Goal: Task Accomplishment & Management: Complete application form

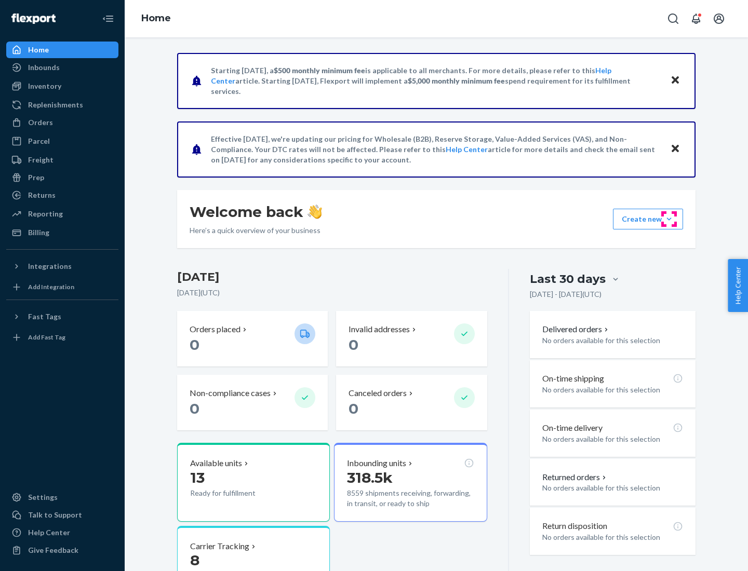
click at [669, 219] on button "Create new Create new inbound Create new order Create new product" at bounding box center [648, 219] width 70 height 21
click at [62, 68] on div "Inbounds" at bounding box center [62, 67] width 110 height 15
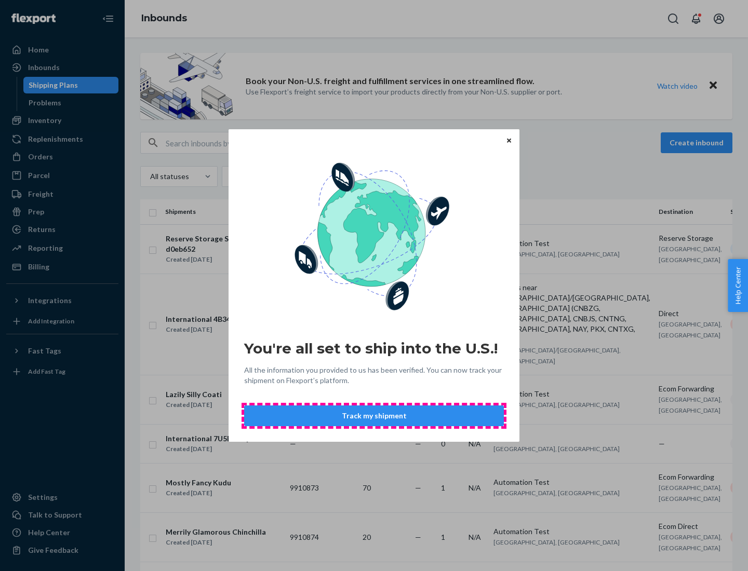
click at [374, 416] on button "Track my shipment" at bounding box center [374, 416] width 260 height 21
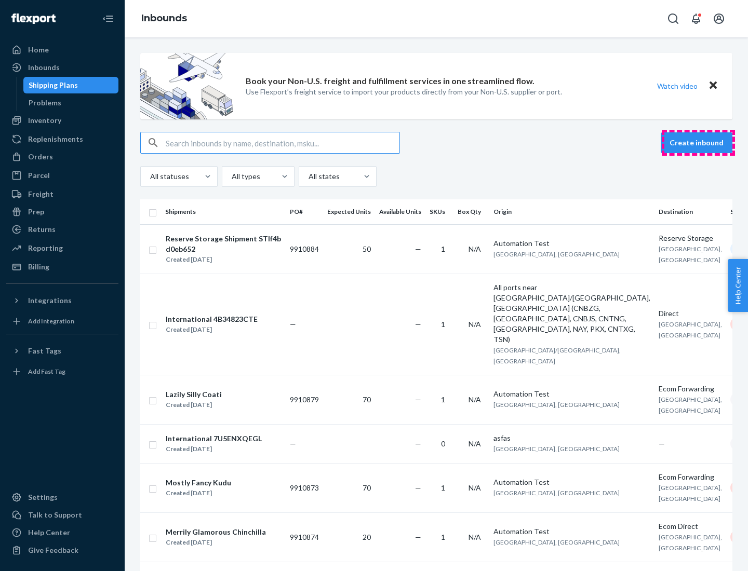
click at [698, 143] on button "Create inbound" at bounding box center [697, 142] width 72 height 21
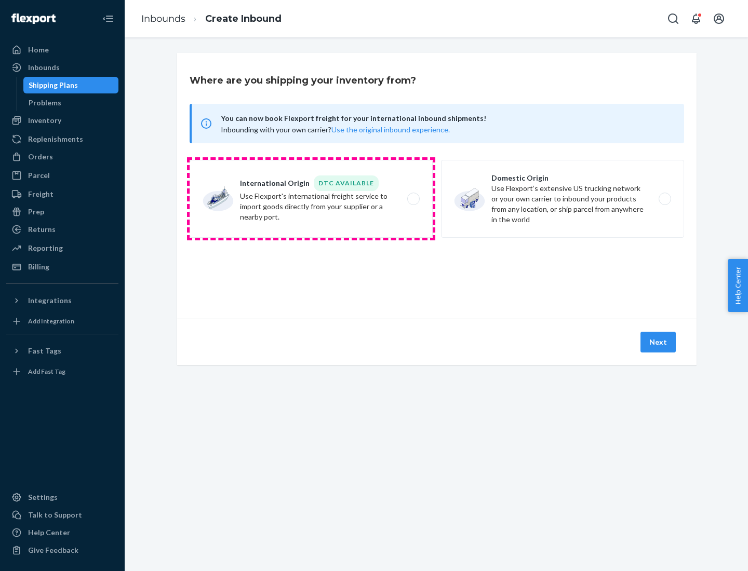
click at [311, 199] on label "International Origin DTC Available Use Flexport's international freight service…" at bounding box center [311, 199] width 243 height 78
click at [413, 199] on input "International Origin DTC Available Use Flexport's international freight service…" at bounding box center [416, 199] width 7 height 7
radio input "true"
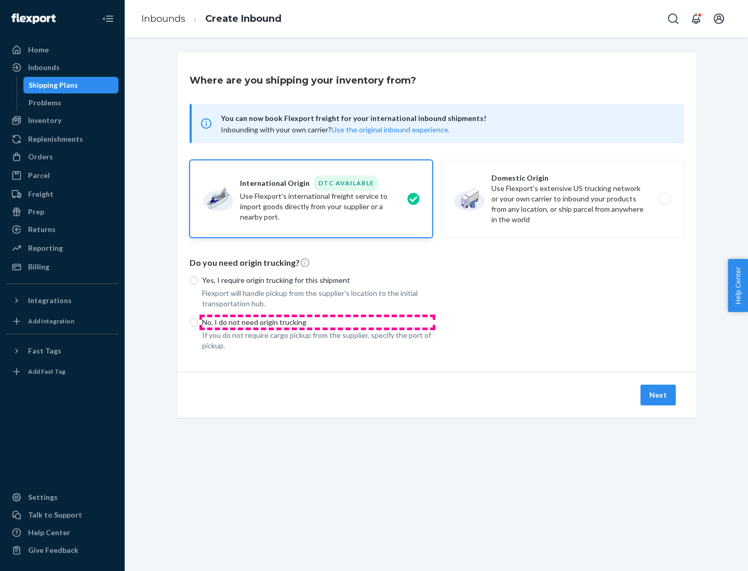
click at [317, 322] on p "No, I do not need origin trucking" at bounding box center [317, 322] width 231 height 10
click at [198, 322] on input "No, I do not need origin trucking" at bounding box center [194, 322] width 8 height 8
radio input "true"
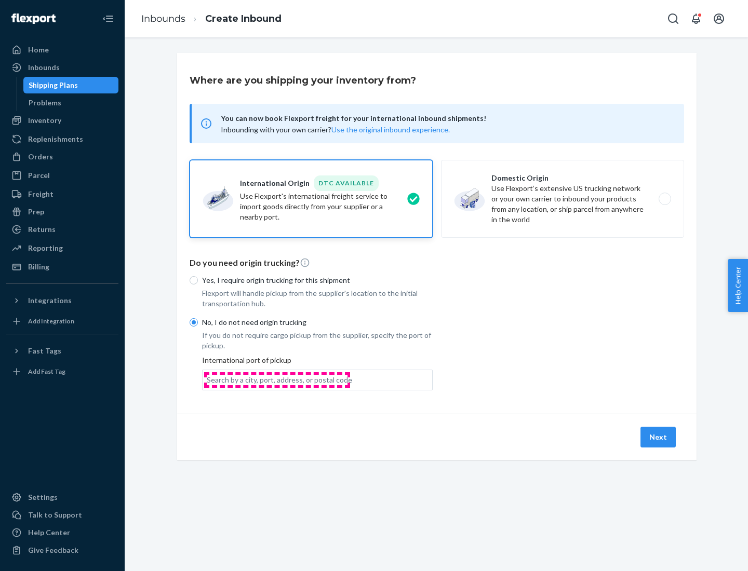
click at [277, 380] on div "Search by a city, port, address, or postal code" at bounding box center [279, 380] width 145 height 10
click at [208, 380] on input "Search by a city, port, address, or postal code" at bounding box center [207, 380] width 1 height 10
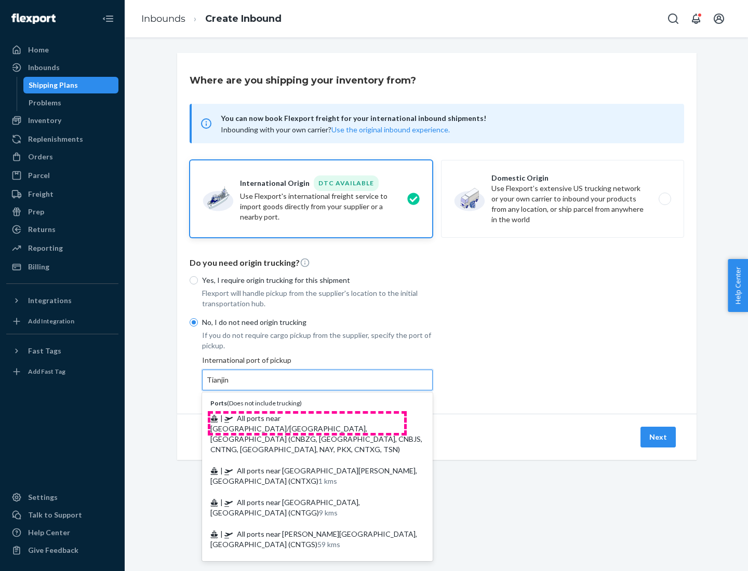
click at [307, 418] on span "| All ports near [GEOGRAPHIC_DATA]/[GEOGRAPHIC_DATA], [GEOGRAPHIC_DATA] (CNBZG,…" at bounding box center [316, 434] width 212 height 40
click at [230, 385] on input "Tianjin" at bounding box center [218, 380] width 23 height 10
type input "All ports near [GEOGRAPHIC_DATA]/[GEOGRAPHIC_DATA], [GEOGRAPHIC_DATA] (CNBZG, […"
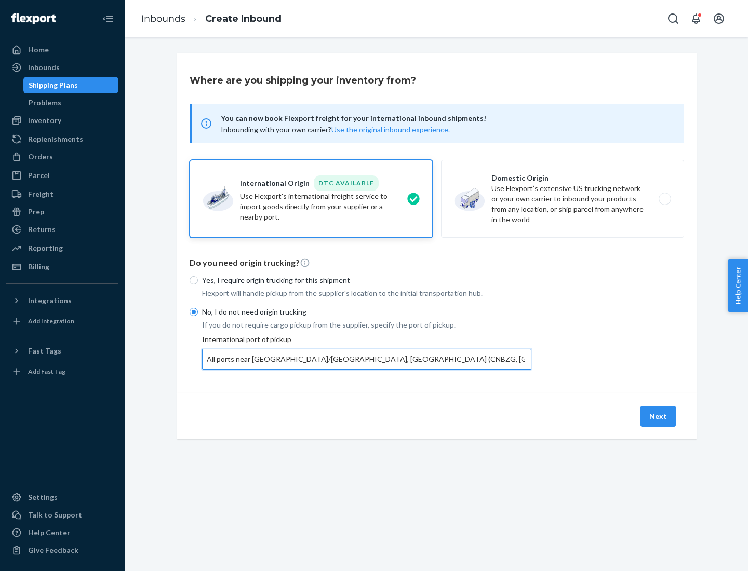
click at [659, 416] on button "Next" at bounding box center [657, 416] width 35 height 21
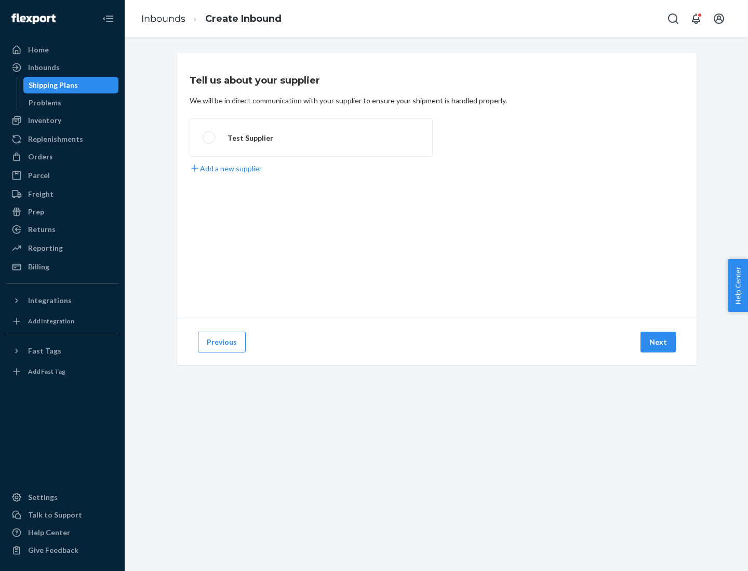
click at [311, 138] on label "Test Supplier" at bounding box center [311, 137] width 243 height 38
click at [209, 138] on input "Test Supplier" at bounding box center [206, 138] width 7 height 7
radio input "true"
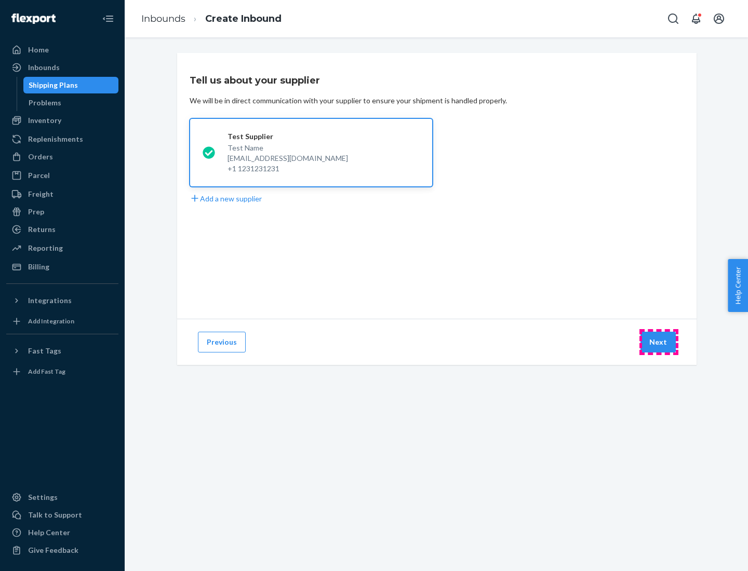
click at [659, 342] on button "Next" at bounding box center [657, 342] width 35 height 21
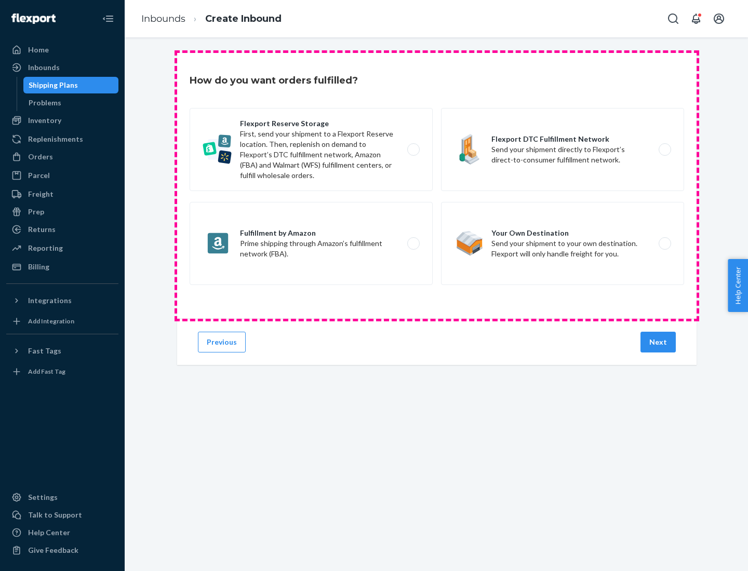
click at [437, 186] on div "Flexport Reserve Storage First, send your shipment to a Flexport Reserve locati…" at bounding box center [437, 198] width 494 height 180
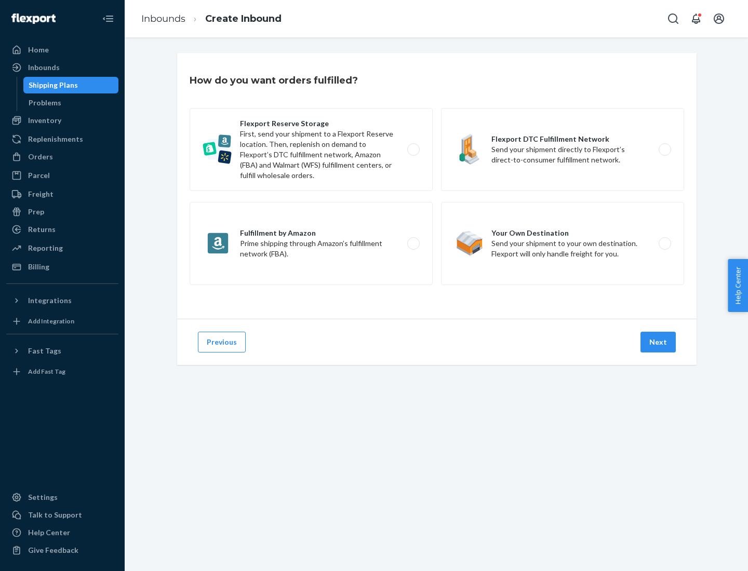
click at [563, 150] on label "Flexport DTC Fulfillment Network Send your shipment directly to Flexport’s dire…" at bounding box center [562, 149] width 243 height 83
click at [664, 150] on input "Flexport DTC Fulfillment Network Send your shipment directly to Flexport’s dire…" at bounding box center [667, 149] width 7 height 7
radio input "true"
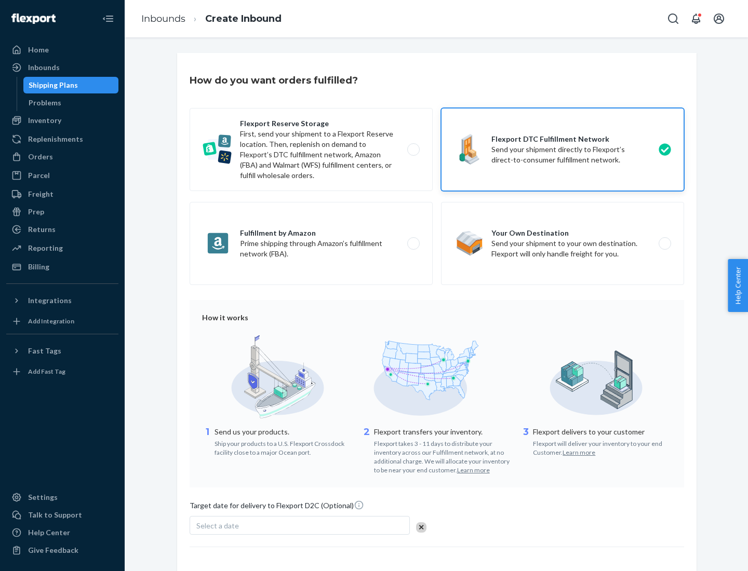
scroll to position [76, 0]
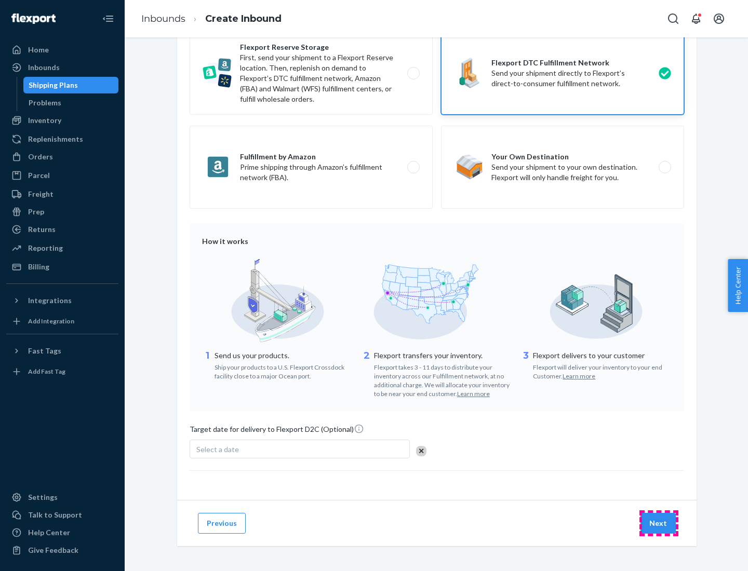
click at [659, 523] on button "Next" at bounding box center [657, 523] width 35 height 21
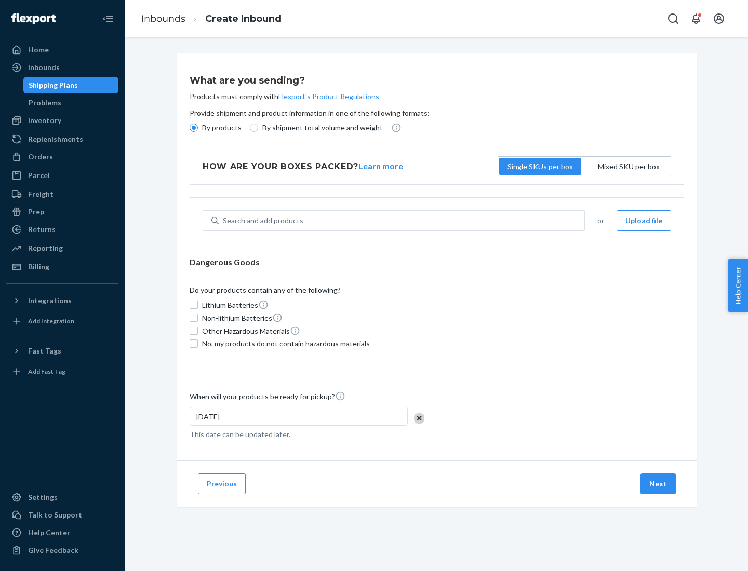
click at [221, 128] on p "By products" at bounding box center [221, 128] width 39 height 10
click at [198, 128] on input "By products" at bounding box center [194, 128] width 8 height 8
click at [261, 221] on div "Search and add products" at bounding box center [263, 221] width 81 height 10
click at [224, 221] on input "Search and add products" at bounding box center [223, 221] width 1 height 10
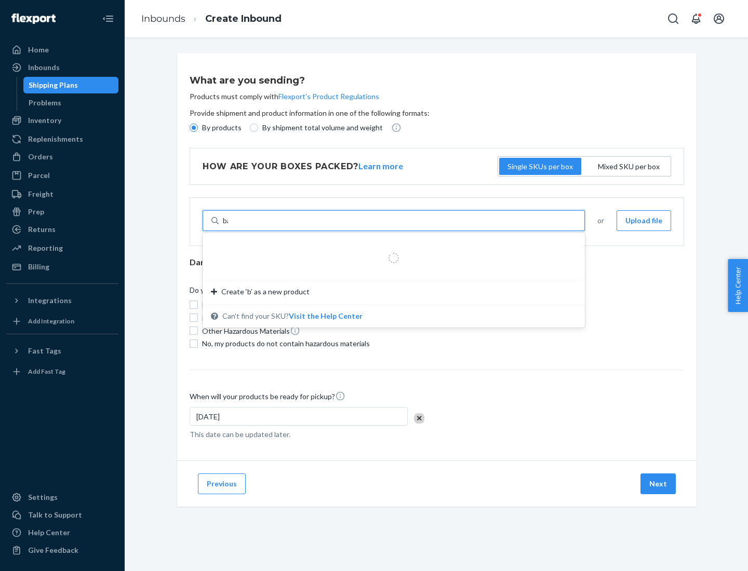
type input "basic"
click at [390, 246] on div "Basic Test Product 1" at bounding box center [389, 245] width 357 height 10
click at [240, 226] on input "basic" at bounding box center [231, 221] width 17 height 10
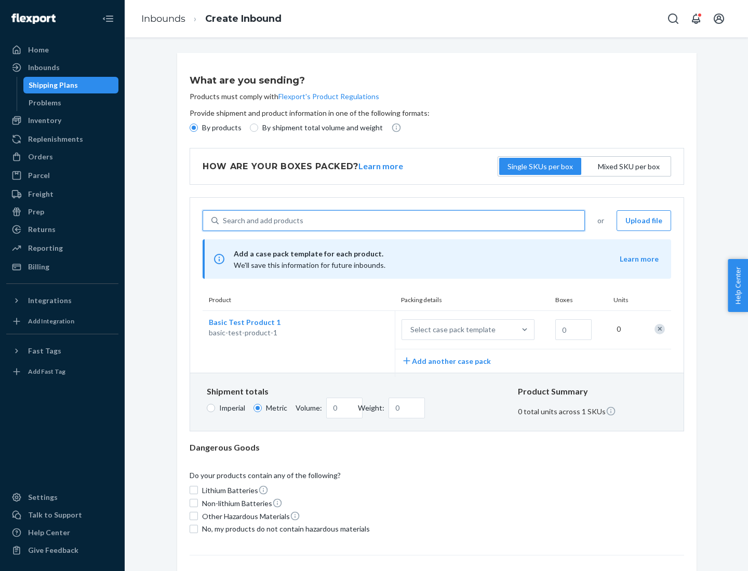
scroll to position [25, 0]
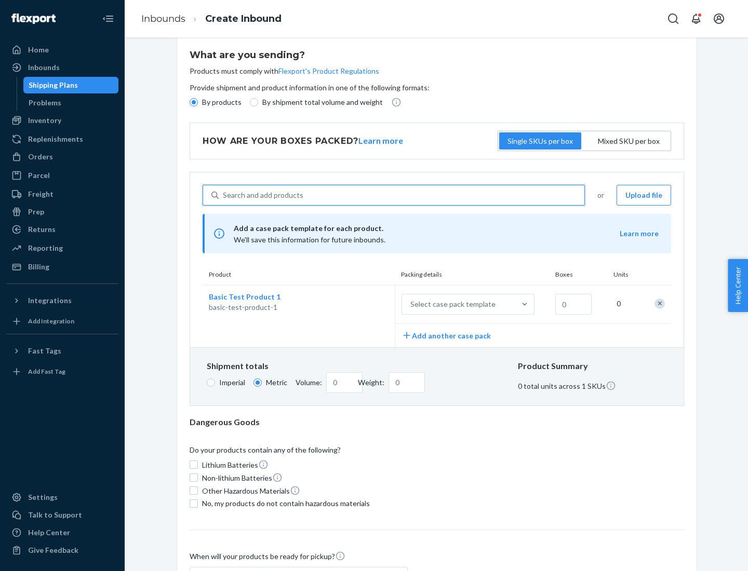
click at [451, 304] on div "Select case pack template" at bounding box center [452, 304] width 85 height 10
click at [359, 304] on input "Select case pack template" at bounding box center [359, 304] width 0 height 0
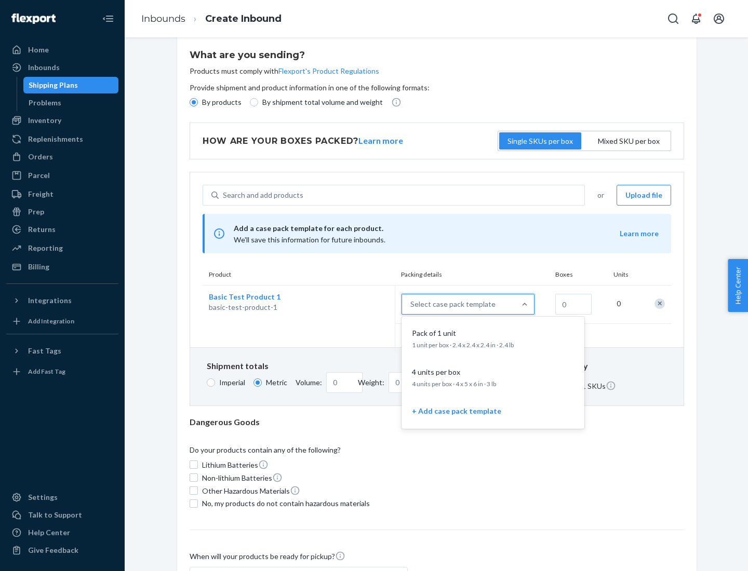
scroll to position [60, 0]
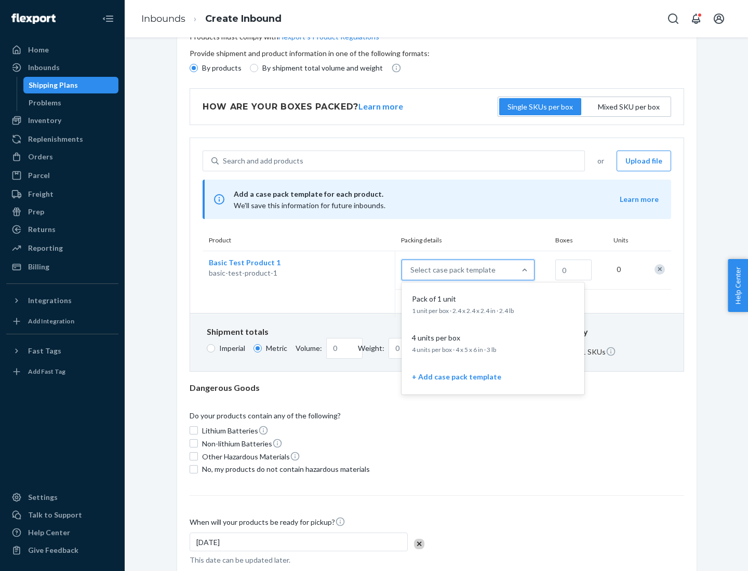
click at [493, 304] on div "Pack of 1 unit" at bounding box center [491, 299] width 166 height 10
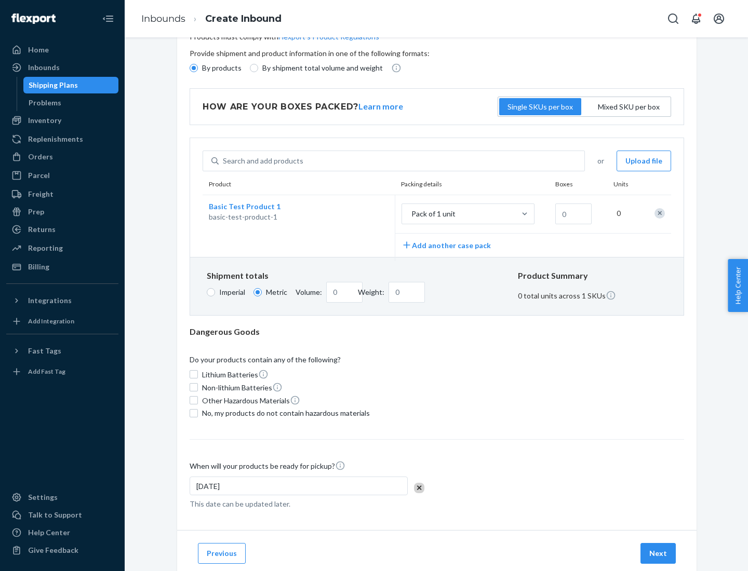
scroll to position [0, 0]
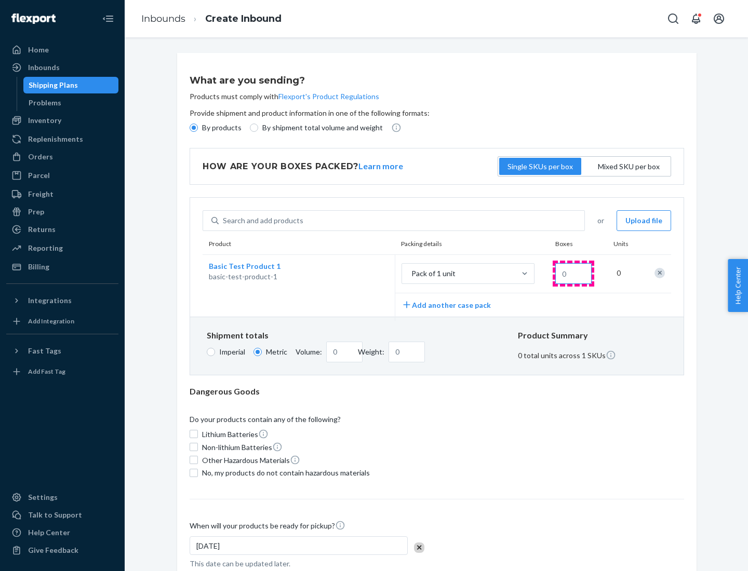
type input "1.09"
type input "1"
type input "10.89"
type input "10"
type input "0.02"
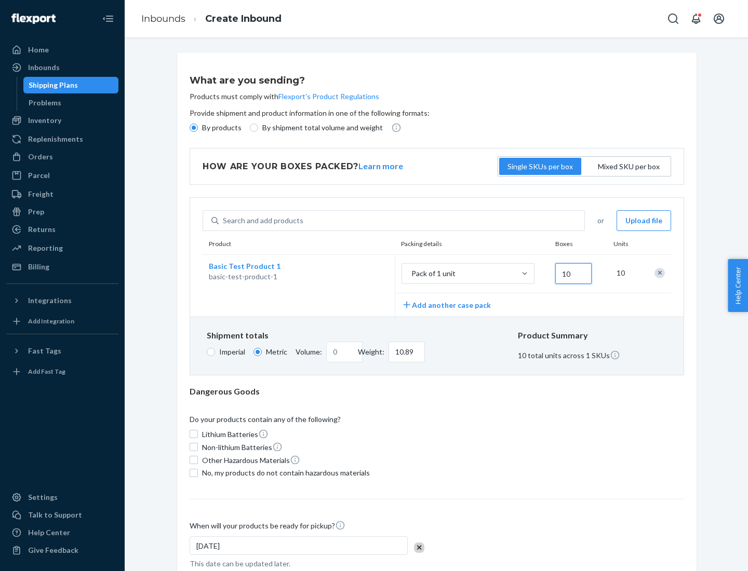
type input "108.86"
type input "100"
type input "0.23"
type input "1088.62"
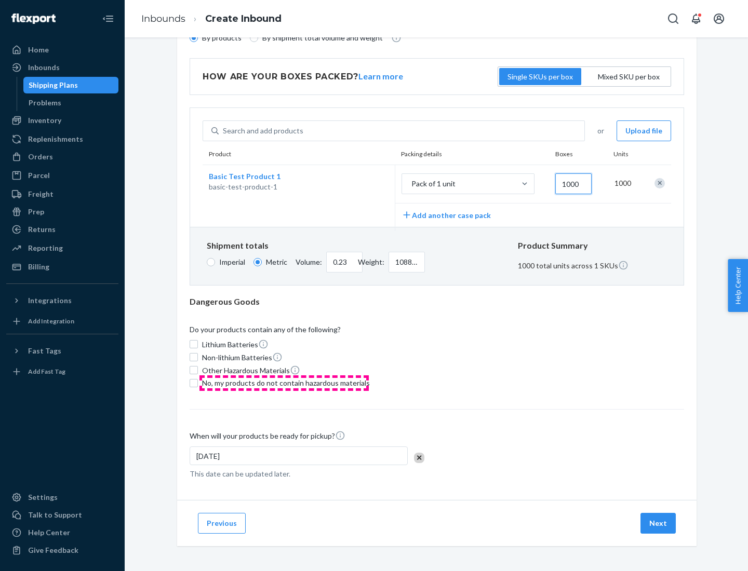
type input "1000"
click at [284, 383] on span "No, my products do not contain hazardous materials" at bounding box center [286, 383] width 168 height 10
click at [198, 383] on input "No, my products do not contain hazardous materials" at bounding box center [194, 383] width 8 height 8
checkbox input "true"
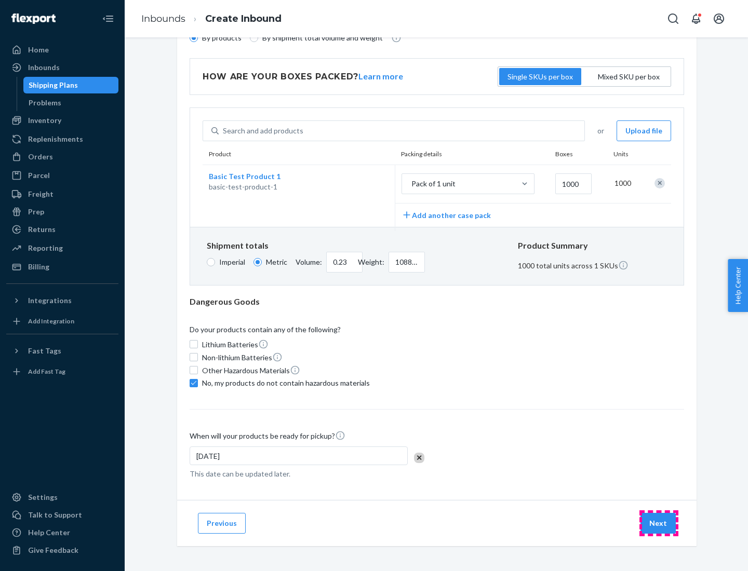
click at [659, 523] on button "Next" at bounding box center [657, 523] width 35 height 21
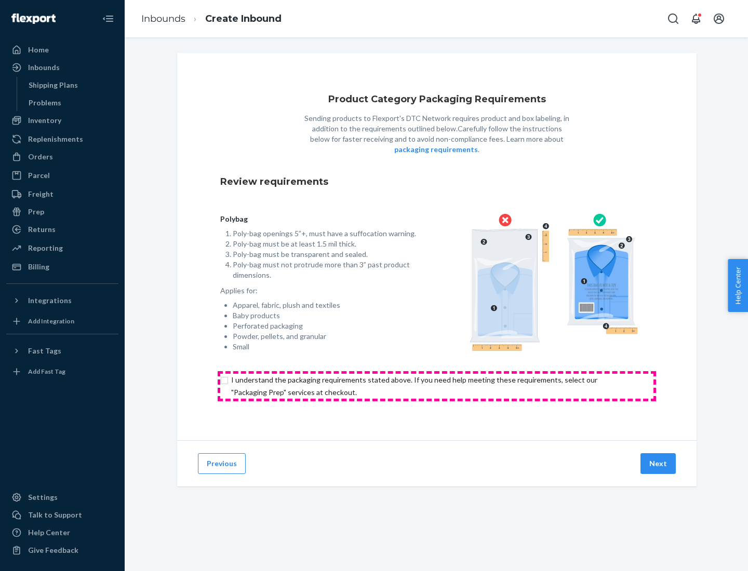
click at [437, 386] on input "checkbox" at bounding box center [436, 386] width 433 height 25
checkbox input "true"
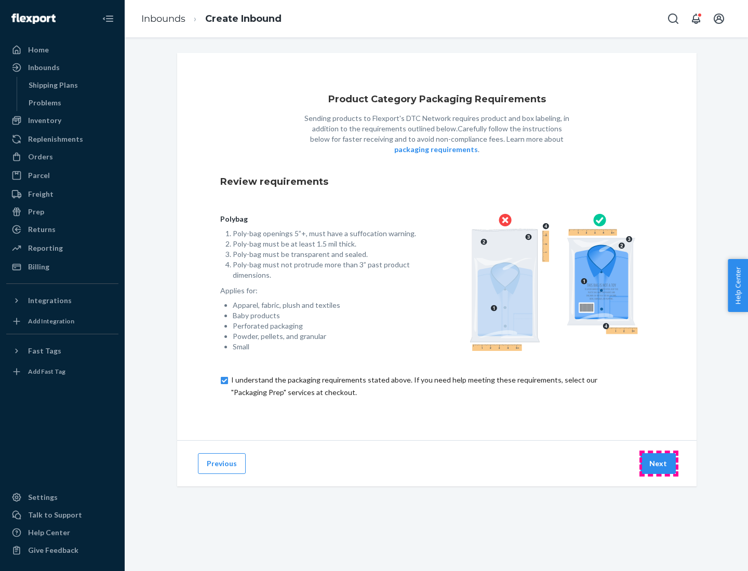
click at [659, 463] on button "Next" at bounding box center [657, 463] width 35 height 21
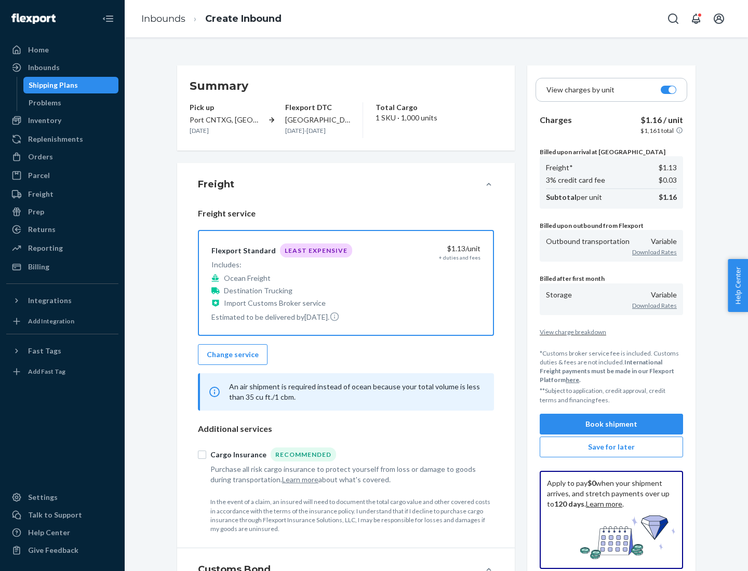
scroll to position [120, 0]
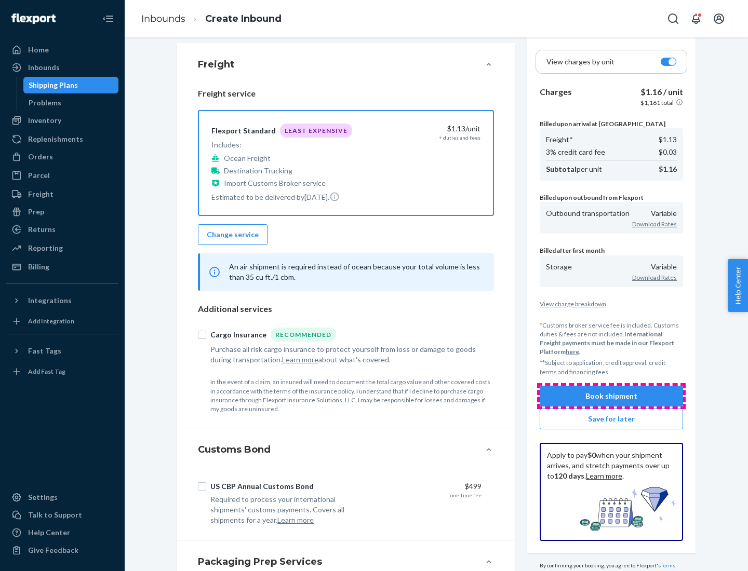
click at [611, 396] on button "Book shipment" at bounding box center [611, 396] width 143 height 21
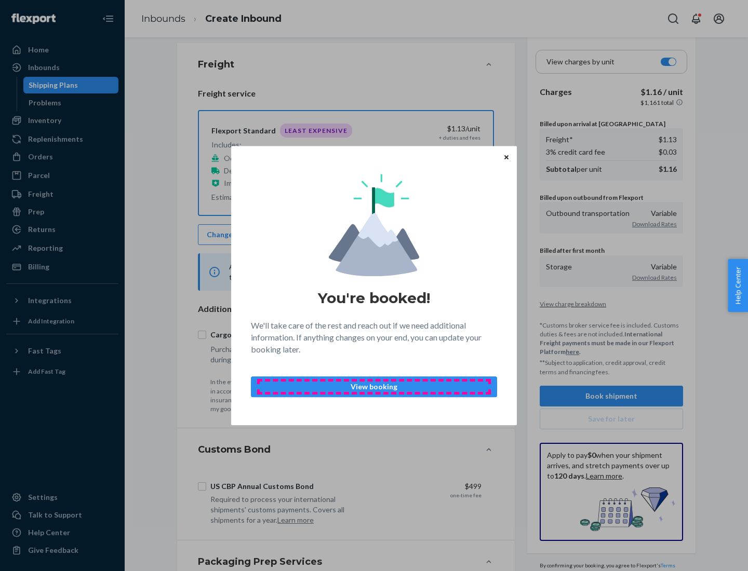
click at [374, 386] on p "View booking" at bounding box center [374, 387] width 229 height 10
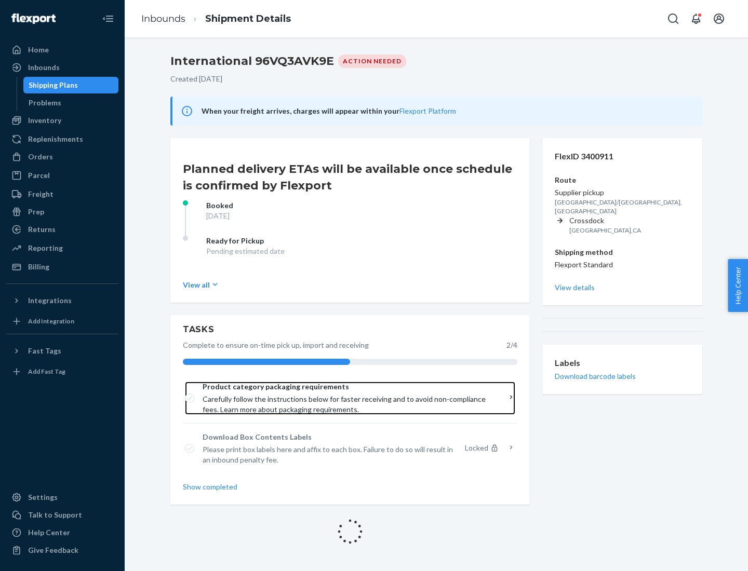
click at [346, 387] on span "Product category packaging requirements" at bounding box center [347, 387] width 288 height 10
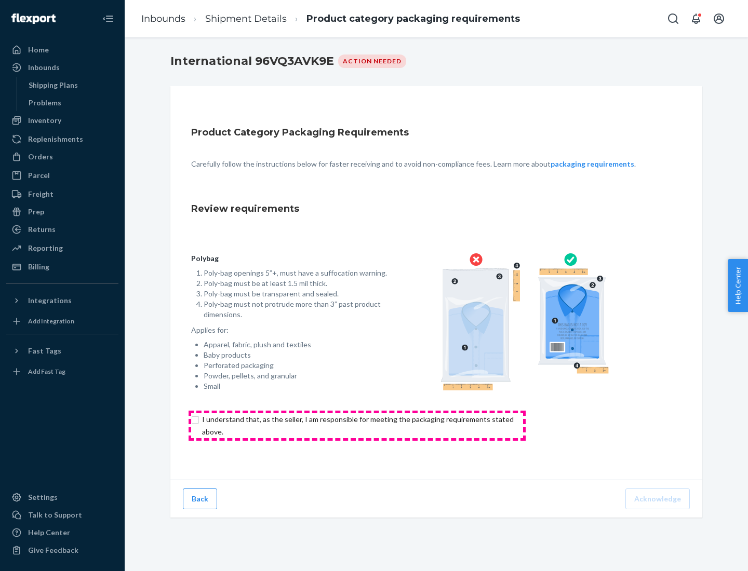
click at [357, 425] on input "checkbox" at bounding box center [363, 425] width 345 height 25
checkbox input "true"
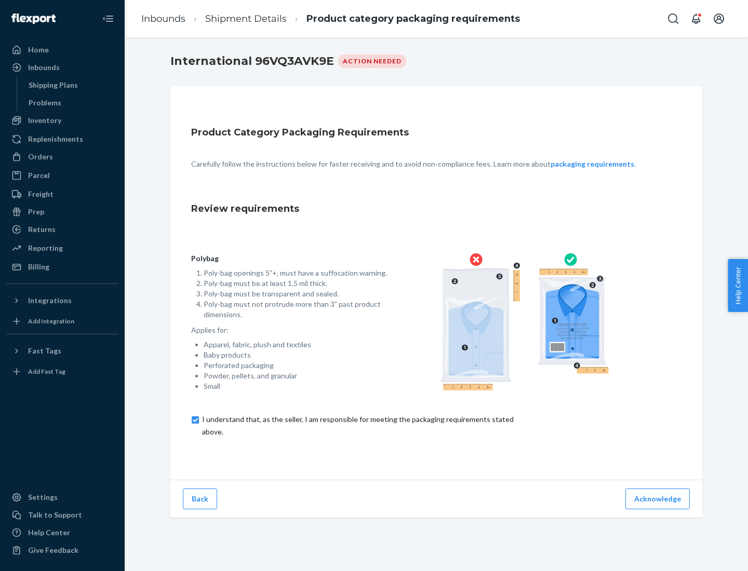
click at [659, 499] on button "Acknowledge" at bounding box center [657, 499] width 64 height 21
